Goal: Information Seeking & Learning: Learn about a topic

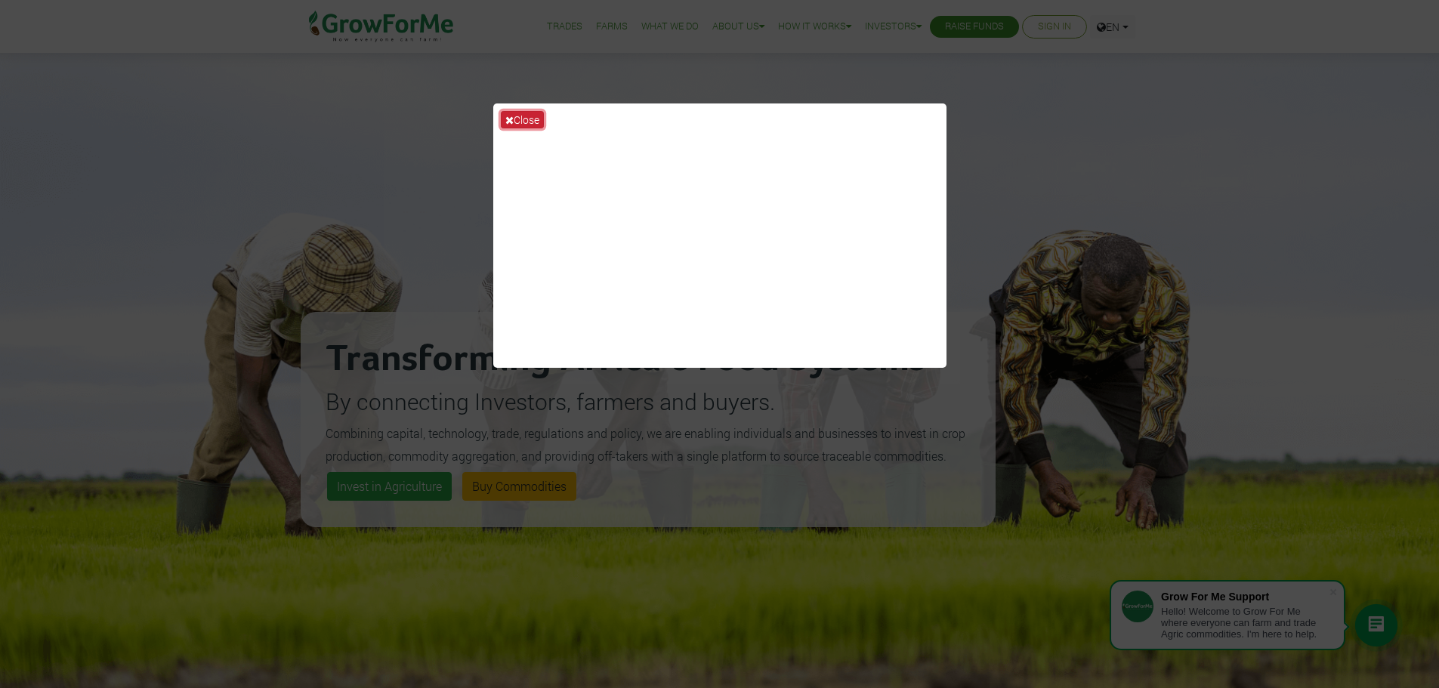
click at [513, 122] on button "Close" at bounding box center [522, 119] width 43 height 17
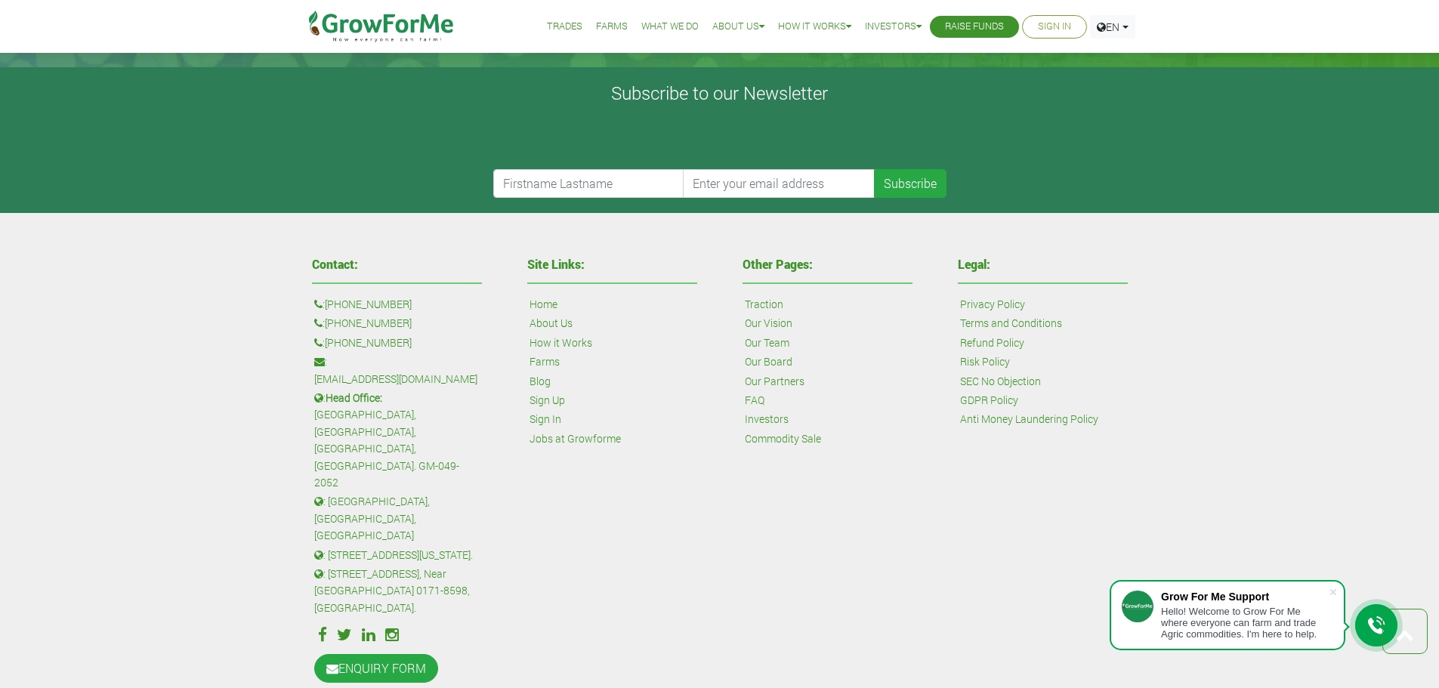
scroll to position [3613, 0]
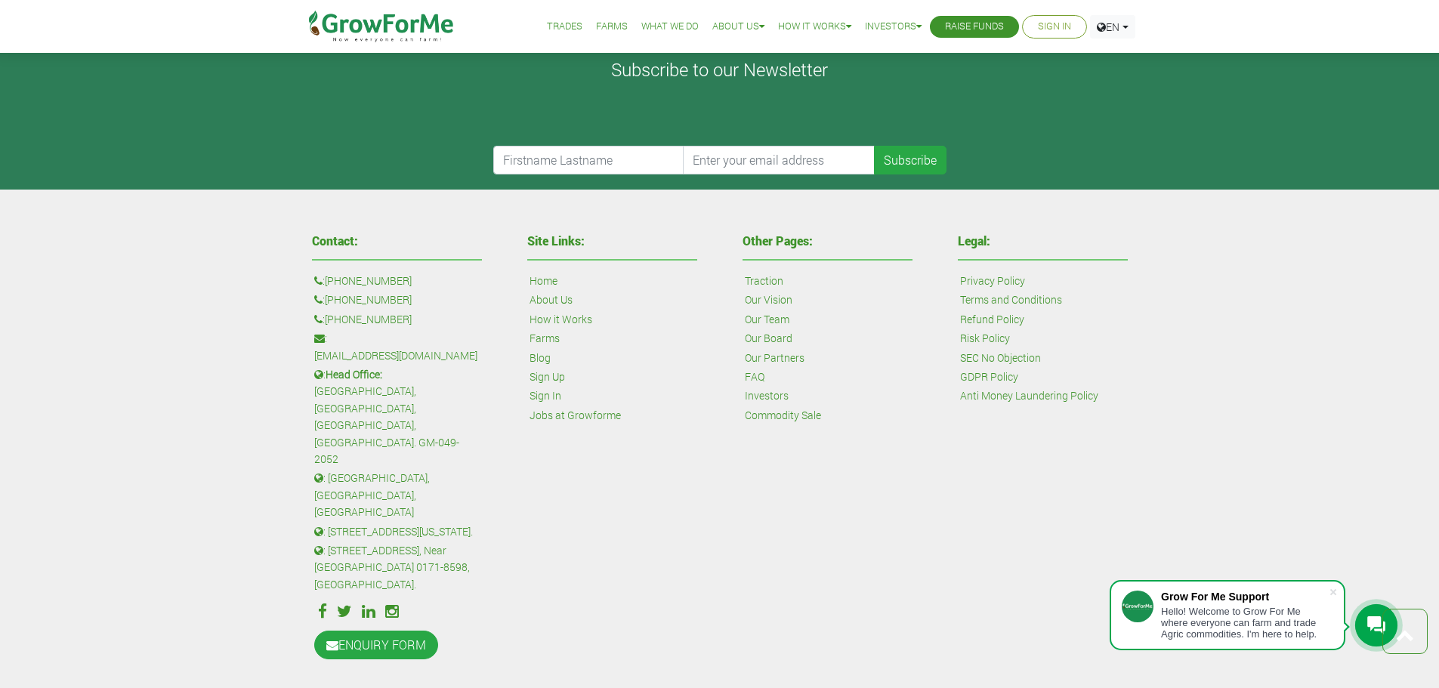
click at [550, 299] on link "About Us" at bounding box center [550, 299] width 43 height 17
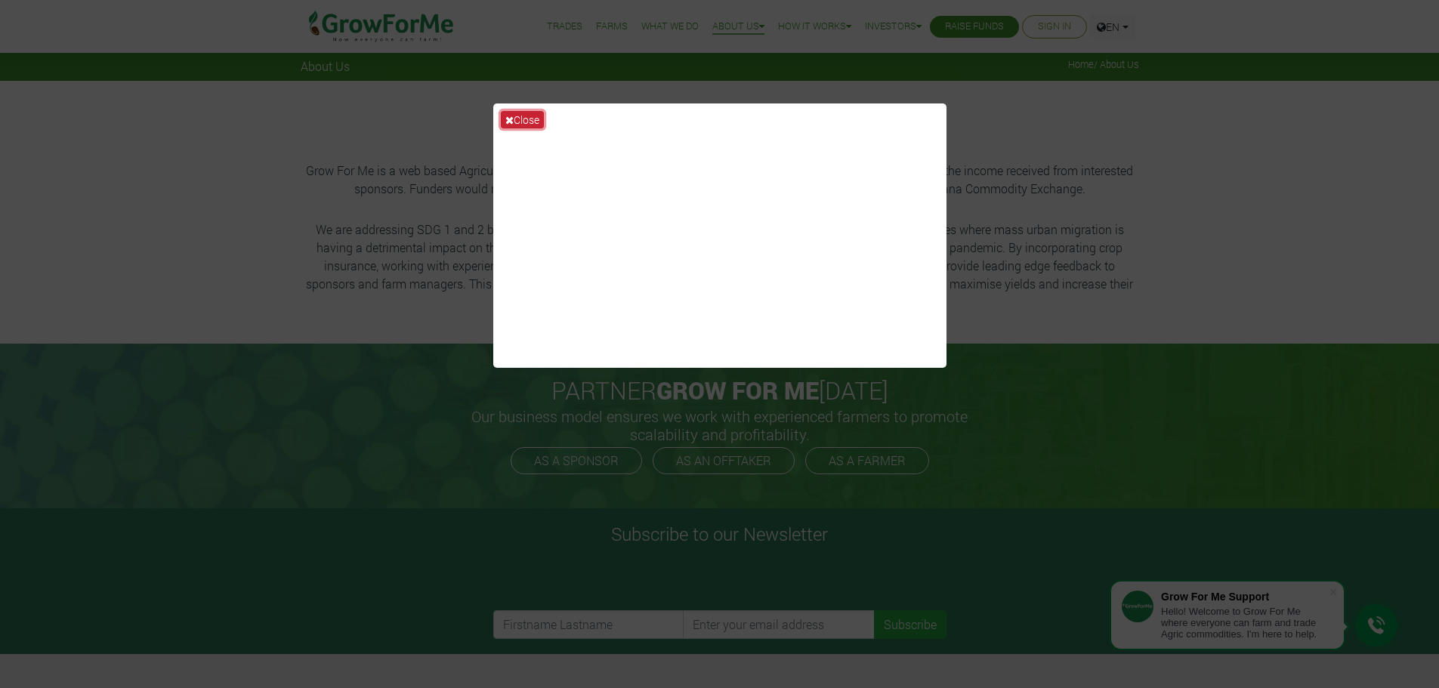
click at [519, 119] on button "Close" at bounding box center [522, 119] width 43 height 17
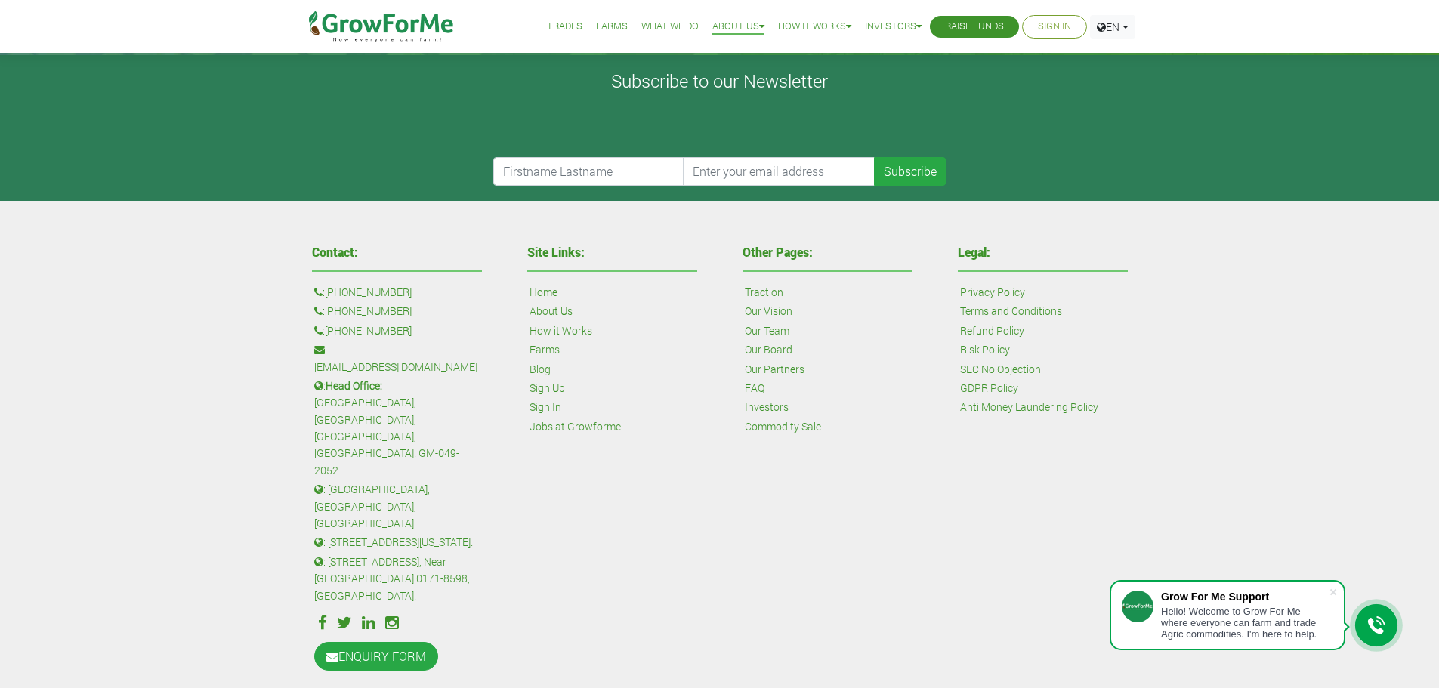
scroll to position [464, 0]
